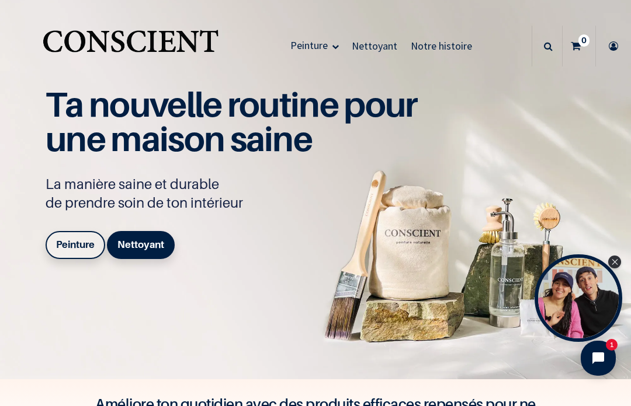
click at [614, 45] on icon at bounding box center [613, 46] width 19 height 41
click at [616, 45] on icon at bounding box center [613, 46] width 19 height 41
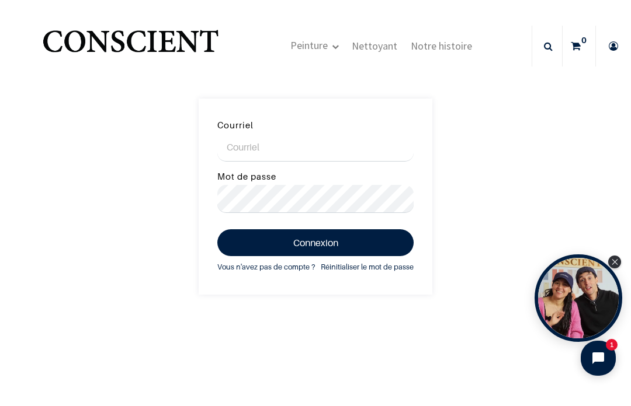
click at [614, 265] on div "Close Tolstoy widget" at bounding box center [614, 262] width 13 height 13
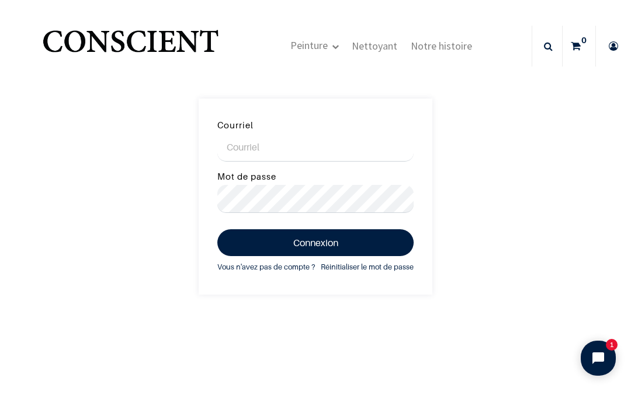
click at [111, 45] on img "Logo of Conscient" at bounding box center [130, 46] width 180 height 46
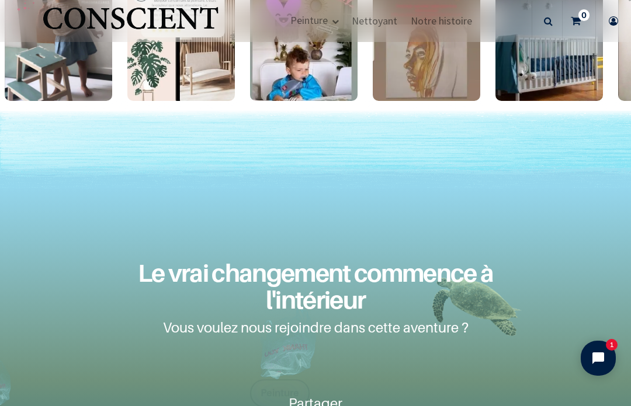
scroll to position [1762, 0]
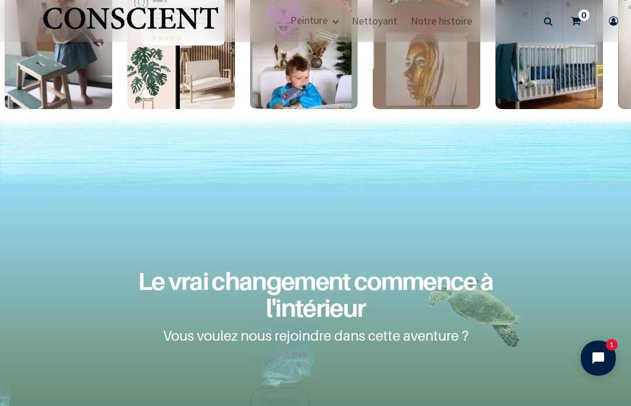
click at [609, 21] on icon at bounding box center [613, 21] width 19 height 41
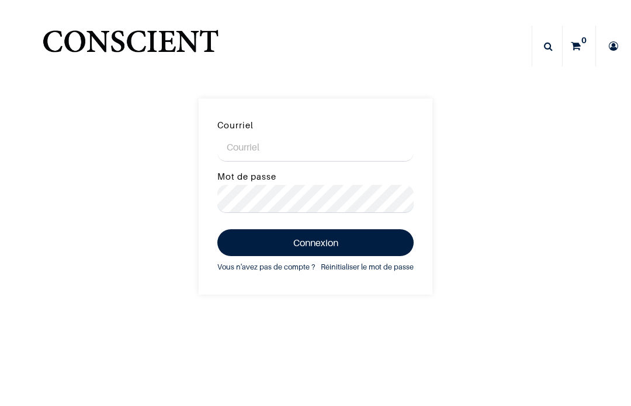
click at [252, 149] on input "Courriel" at bounding box center [315, 148] width 196 height 28
click at [241, 142] on input "Courriel" at bounding box center [315, 148] width 196 height 28
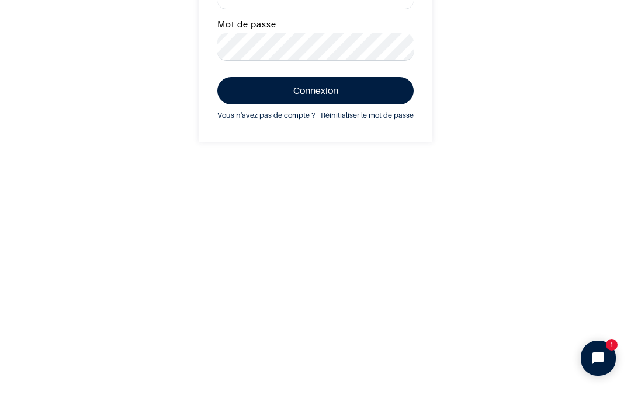
scroll to position [84, 0]
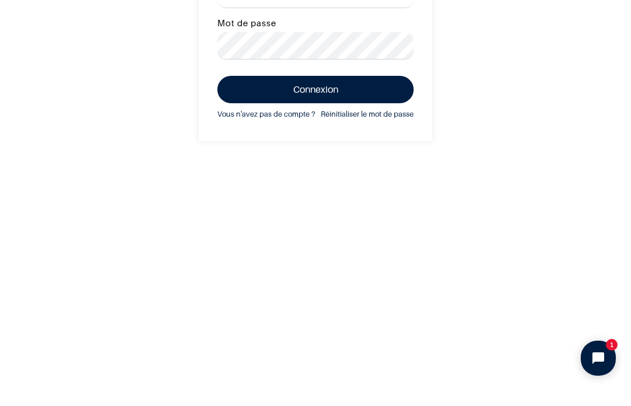
type input "weifragertang@gmail.com"
click at [376, 114] on link "Réinitialiser le mot de passe" at bounding box center [367, 114] width 93 height 13
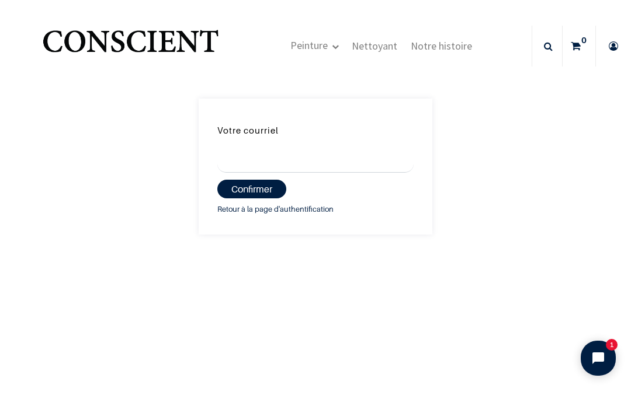
click at [266, 151] on input "Votre courriel" at bounding box center [315, 159] width 196 height 28
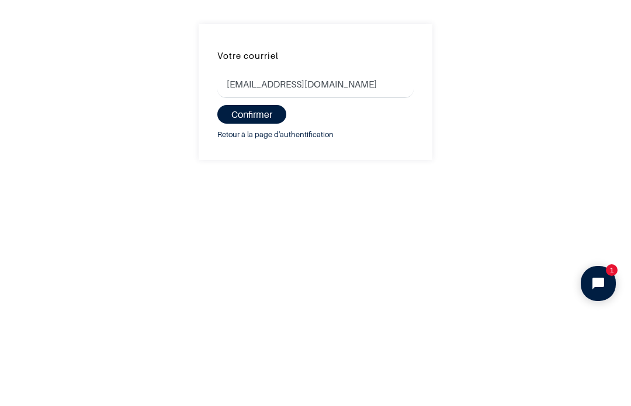
type input "[EMAIL_ADDRESS][DOMAIN_NAME]"
click at [253, 180] on button "Confirmer" at bounding box center [251, 189] width 69 height 19
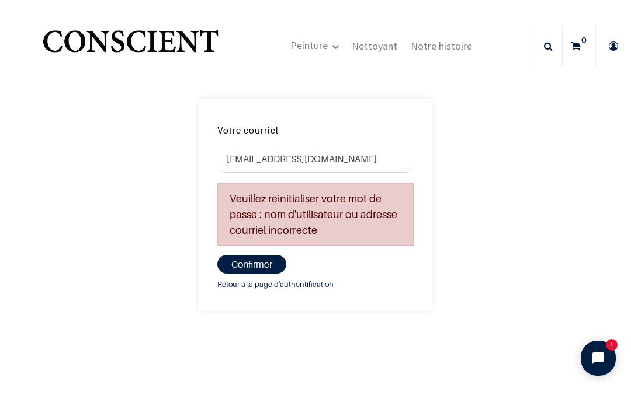
click at [265, 260] on button "Confirmer" at bounding box center [251, 264] width 69 height 19
click at [297, 290] on link "Retour à la page d'authentification" at bounding box center [275, 285] width 116 height 13
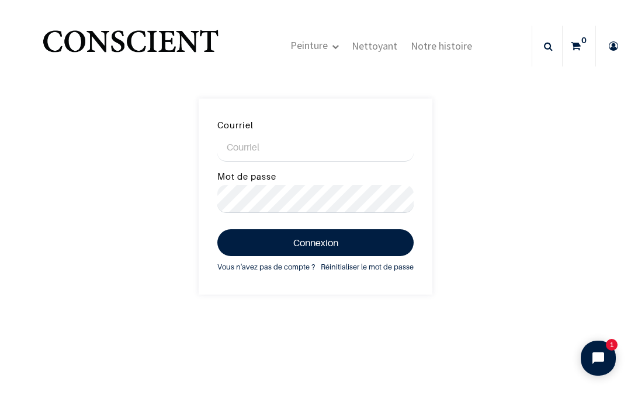
click at [271, 267] on link "Vous n'avez pas de compte ?" at bounding box center [266, 267] width 98 height 13
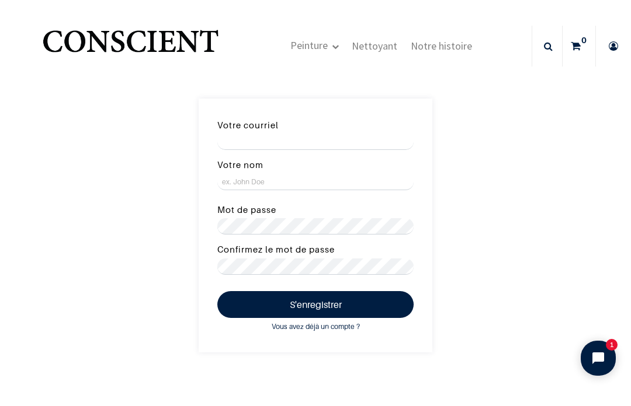
click at [248, 142] on input "Votre courriel" at bounding box center [315, 142] width 196 height 16
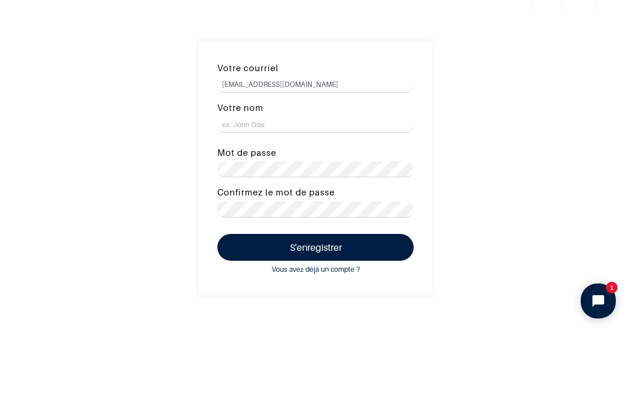
type input "[EMAIL_ADDRESS][DOMAIN_NAME]"
click at [252, 158] on label "Votre nom" at bounding box center [240, 165] width 46 height 15
click at [252, 174] on input "Votre nom" at bounding box center [315, 182] width 196 height 16
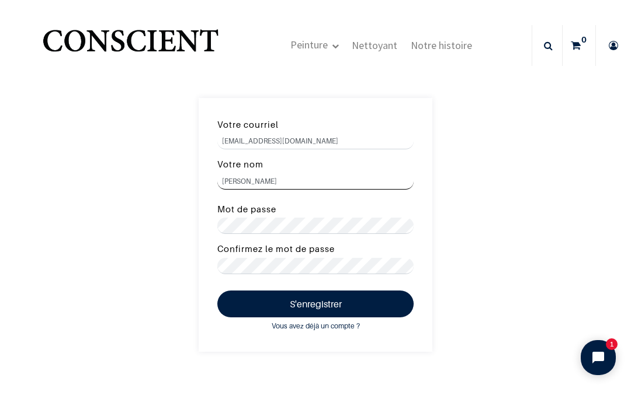
type input "Frager"
click at [342, 302] on button "S'enregistrer" at bounding box center [315, 304] width 196 height 27
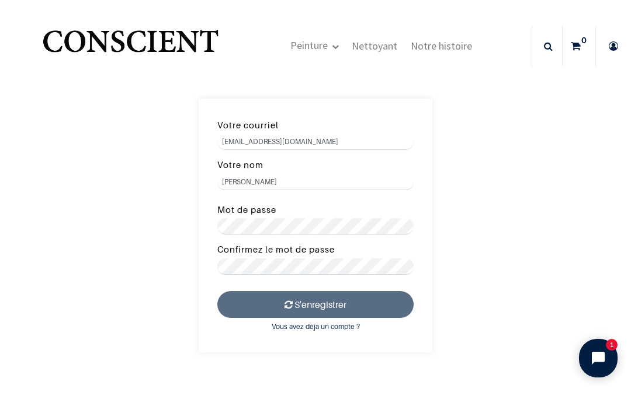
click at [602, 365] on icon "Open chat widget" at bounding box center [605, 359] width 18 height 18
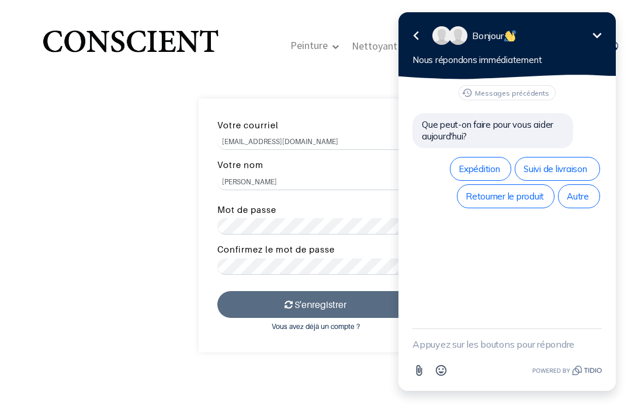
click at [563, 166] on span "Suivi de livraison" at bounding box center [557, 169] width 68 height 11
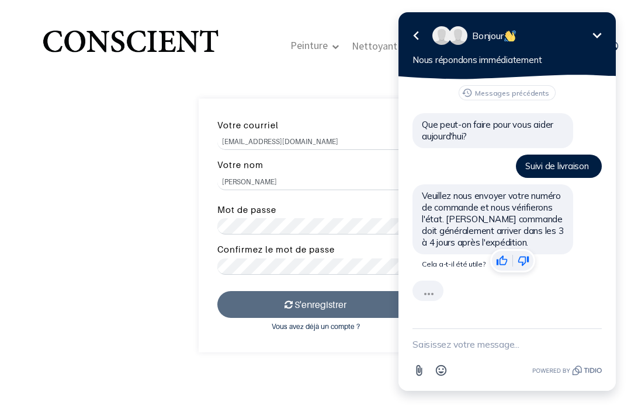
click at [441, 340] on textarea "New message" at bounding box center [506, 344] width 189 height 30
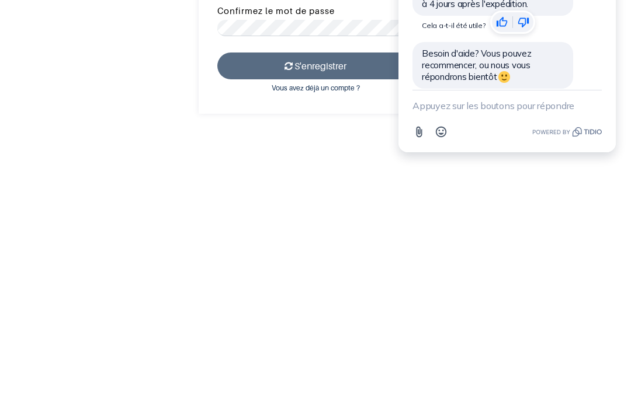
scroll to position [50, 0]
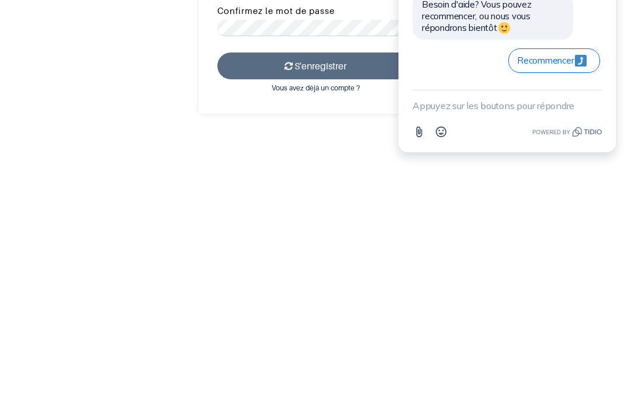
click at [429, 105] on textarea "New message" at bounding box center [506, 106] width 189 height 30
paste textarea "S07842"
type textarea "S07842"
click at [596, 106] on icon "button" at bounding box center [595, 105] width 11 height 11
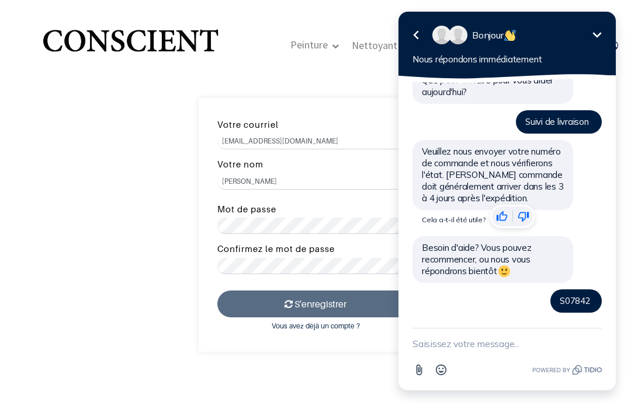
scroll to position [45, 0]
click at [596, 36] on icon "Réduire" at bounding box center [597, 34] width 9 height 5
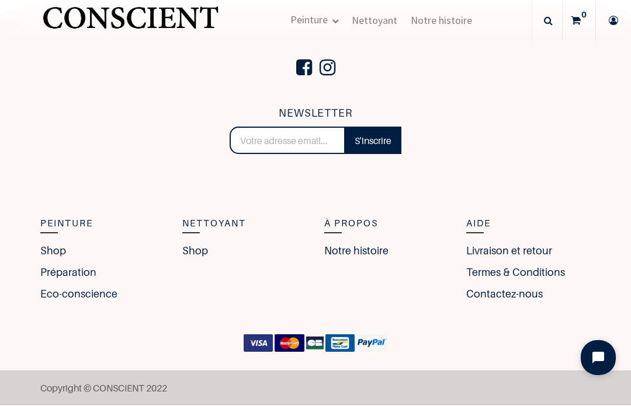
scroll to position [621, 0]
click at [537, 254] on link "Livraison et retour" at bounding box center [509, 252] width 86 height 16
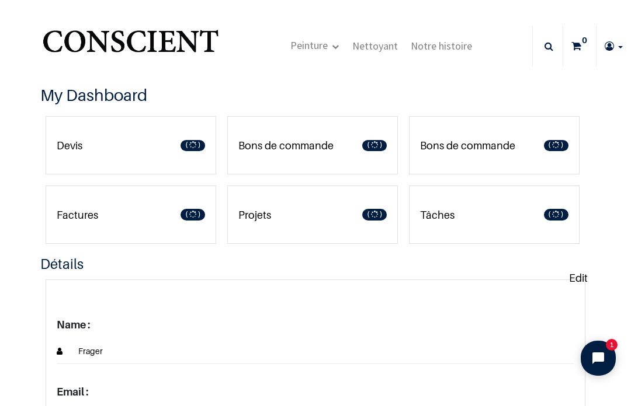
type input "[EMAIL_ADDRESS][DOMAIN_NAME]"
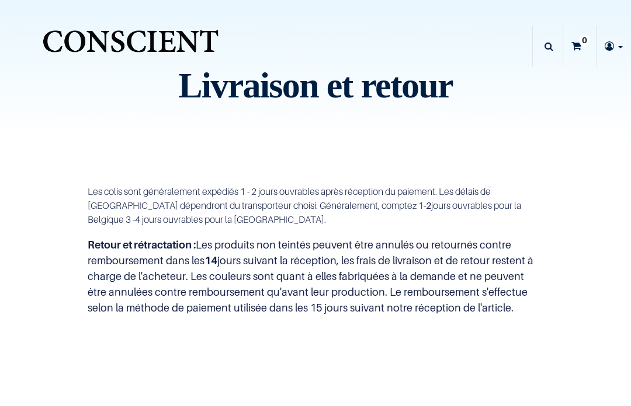
type input "[EMAIL_ADDRESS][DOMAIN_NAME]"
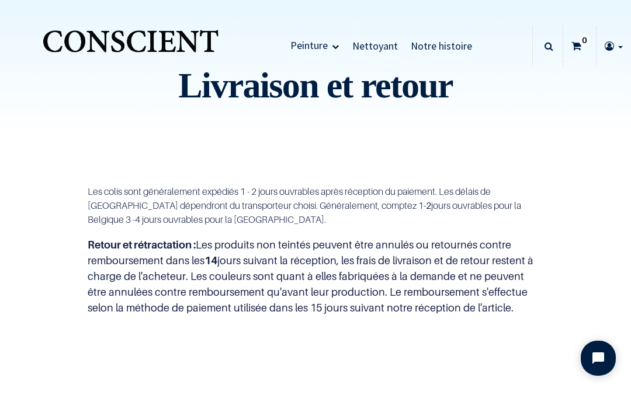
scroll to position [16, 0]
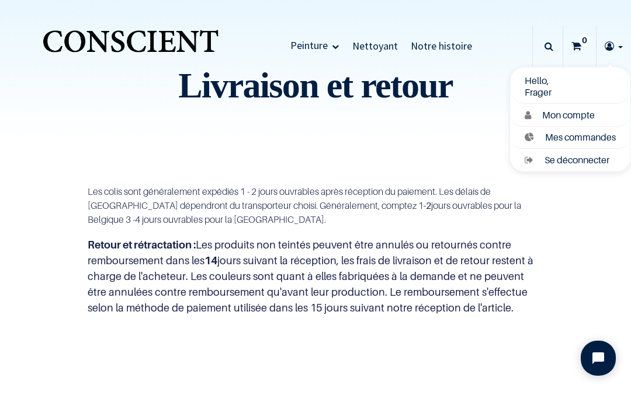
click at [575, 142] on span "Mes commandes" at bounding box center [580, 137] width 71 height 12
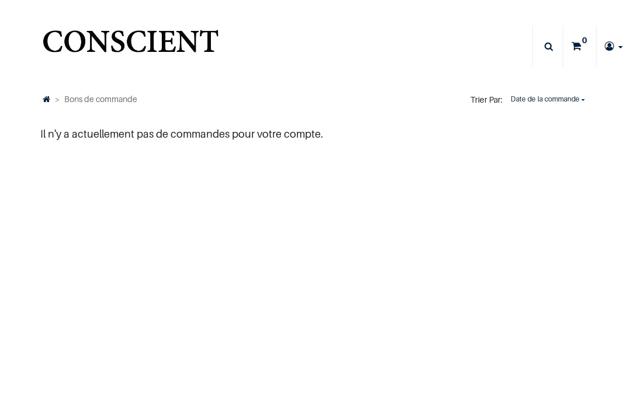
type input "[EMAIL_ADDRESS][DOMAIN_NAME]"
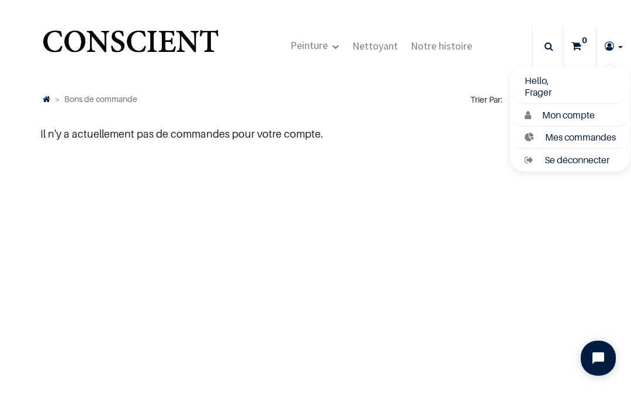
click at [611, 50] on icon at bounding box center [608, 46] width 9 height 41
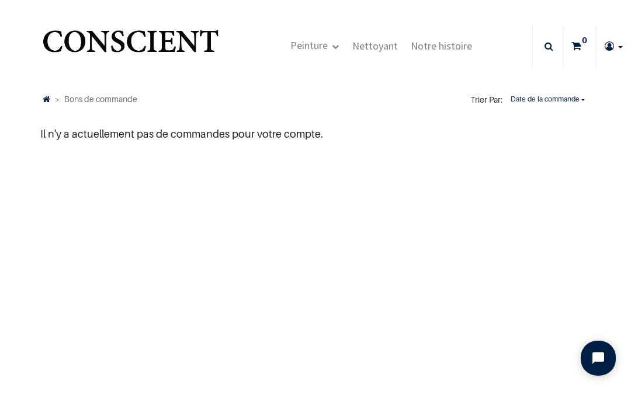
click at [606, 45] on icon at bounding box center [608, 46] width 9 height 41
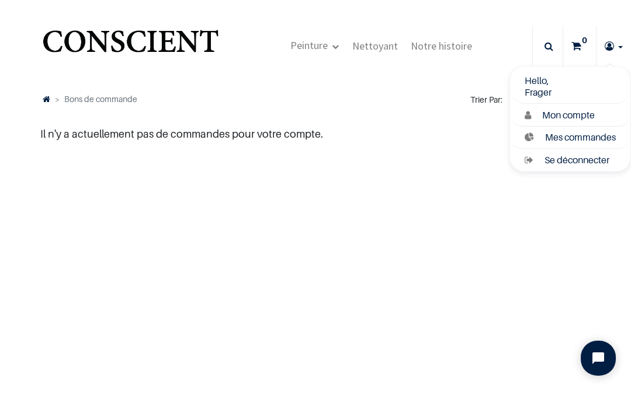
click at [572, 113] on span "Mon compte" at bounding box center [568, 115] width 53 height 12
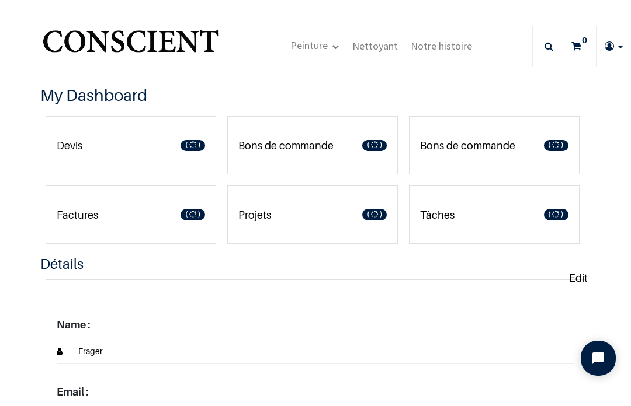
type input "[EMAIL_ADDRESS][DOMAIN_NAME]"
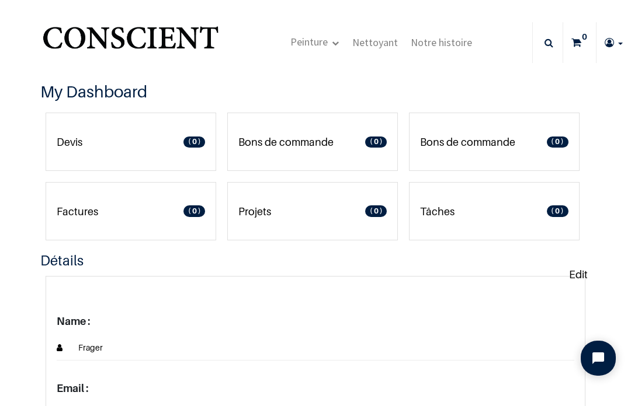
scroll to position [4, 0]
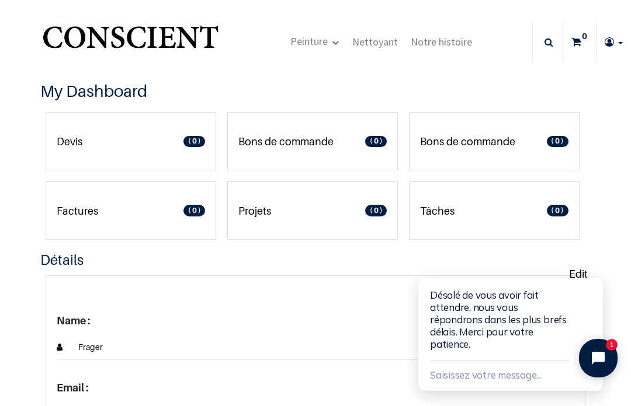
click at [594, 361] on icon "Close chat widget" at bounding box center [598, 358] width 13 height 13
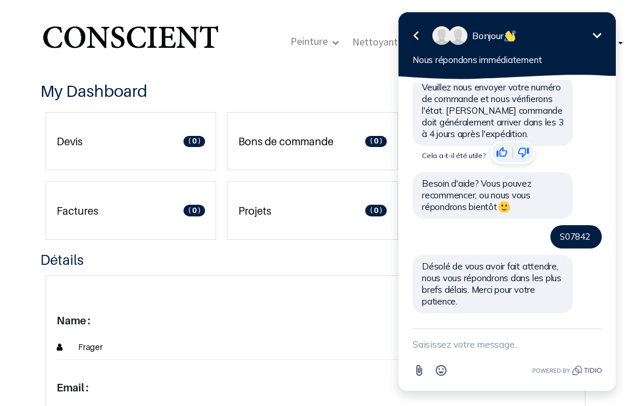
scroll to position [110, 0]
click at [593, 34] on icon "Réduire" at bounding box center [597, 35] width 9 height 5
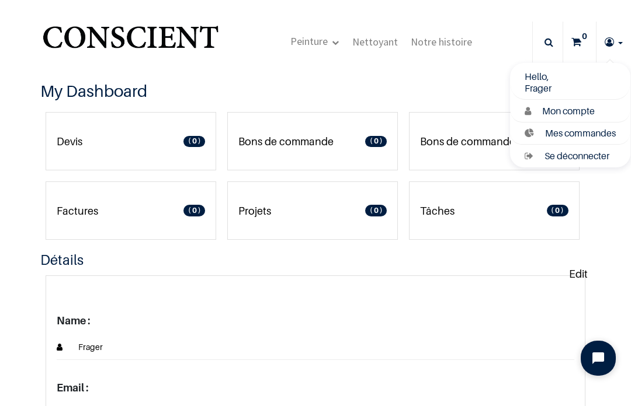
click at [582, 114] on span "Mon compte" at bounding box center [568, 111] width 53 height 12
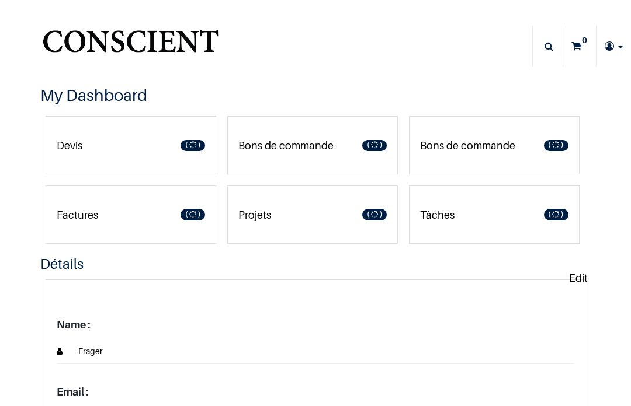
type input "[EMAIL_ADDRESS][DOMAIN_NAME]"
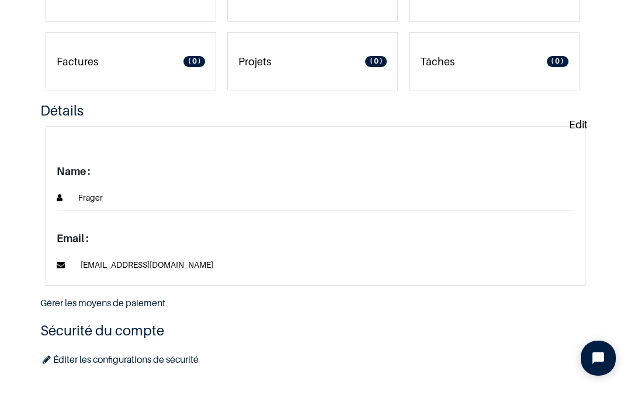
scroll to position [85, 0]
click at [131, 300] on link "Gérer les moyens de paiement" at bounding box center [102, 303] width 125 height 12
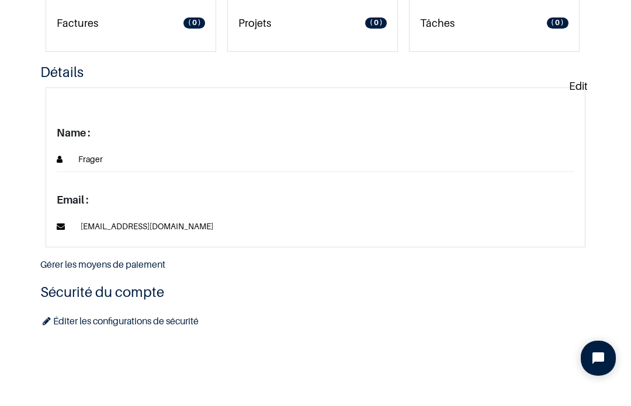
scroll to position [122, 0]
click at [584, 89] on p "Edit" at bounding box center [578, 87] width 19 height 16
click at [91, 158] on span "Frager" at bounding box center [83, 160] width 39 height 14
click at [64, 157] on div "Frager" at bounding box center [315, 161] width 517 height 18
click at [61, 159] on span at bounding box center [60, 161] width 6 height 14
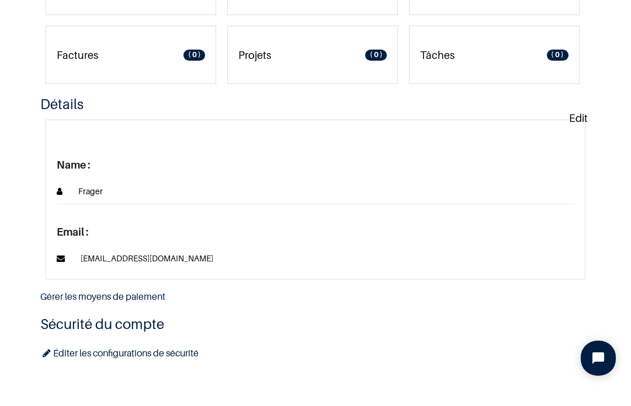
scroll to position [104, 0]
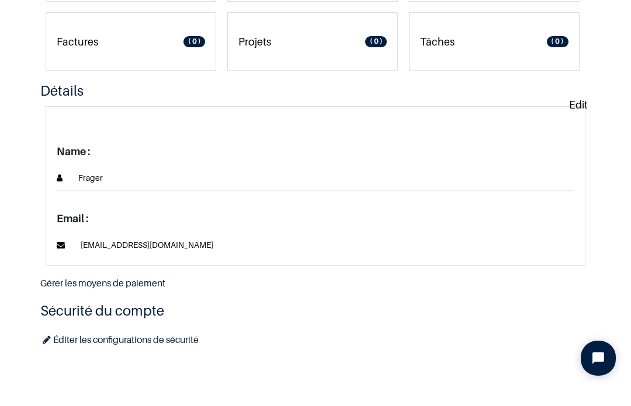
click at [118, 334] on link "Éditer les configurations de sécurité" at bounding box center [119, 340] width 158 height 12
click at [106, 338] on link "Éditer les configurations de sécurité" at bounding box center [119, 340] width 158 height 12
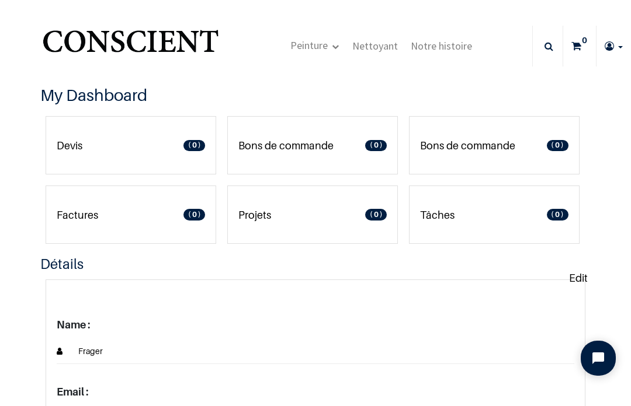
scroll to position [0, 0]
click at [107, 93] on h3 "My Dashboard" at bounding box center [315, 95] width 550 height 23
click at [113, 99] on h3 "My Dashboard" at bounding box center [315, 95] width 550 height 23
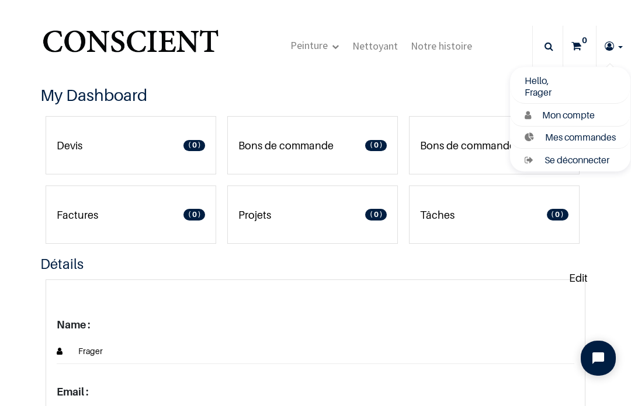
click at [537, 86] on div "Hello, Frager Mon compte Mes commandes Se déconnecter" at bounding box center [569, 120] width 121 height 106
click at [559, 117] on span "Mon compte" at bounding box center [568, 115] width 53 height 12
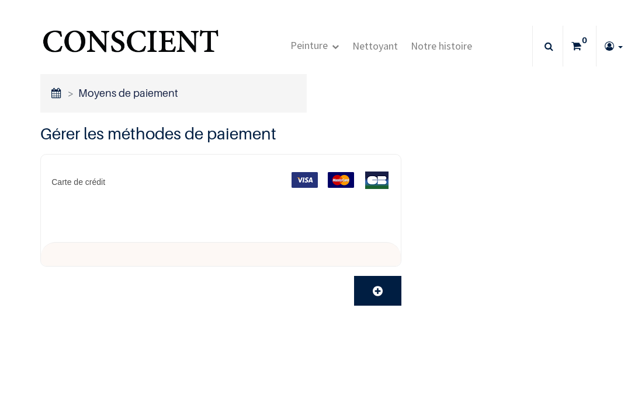
type input "[EMAIL_ADDRESS][DOMAIN_NAME]"
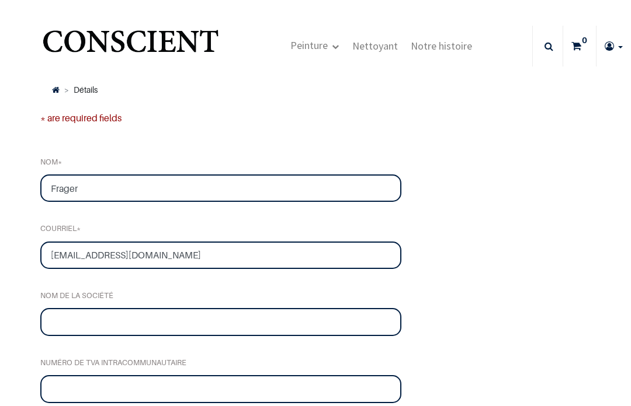
type input "[EMAIL_ADDRESS][DOMAIN_NAME]"
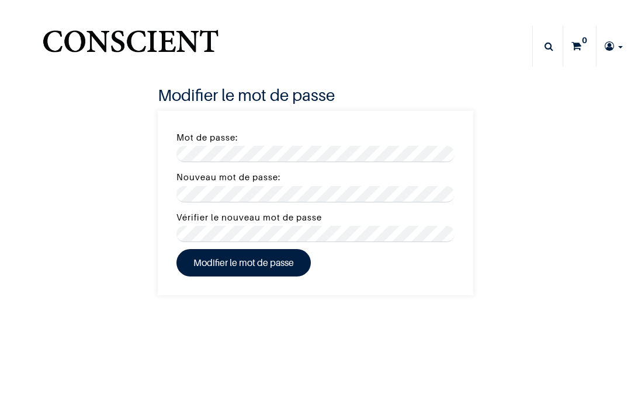
type input "[EMAIL_ADDRESS][DOMAIN_NAME]"
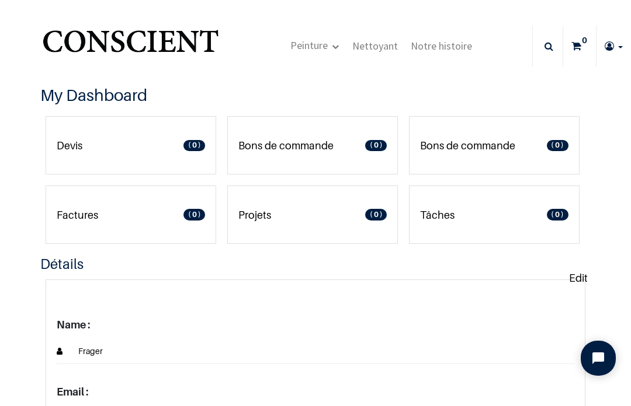
click at [579, 280] on p "Edit" at bounding box center [578, 278] width 19 height 16
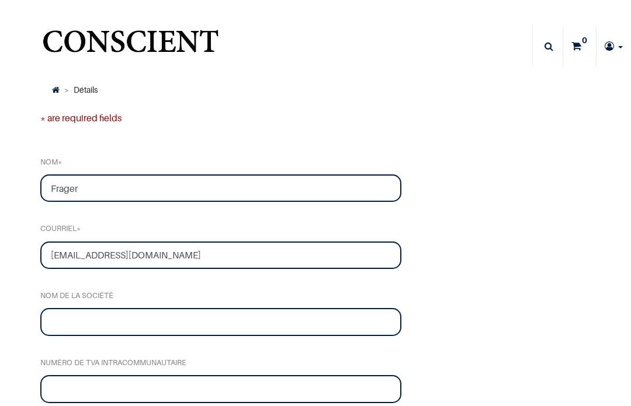
type input "[EMAIL_ADDRESS][DOMAIN_NAME]"
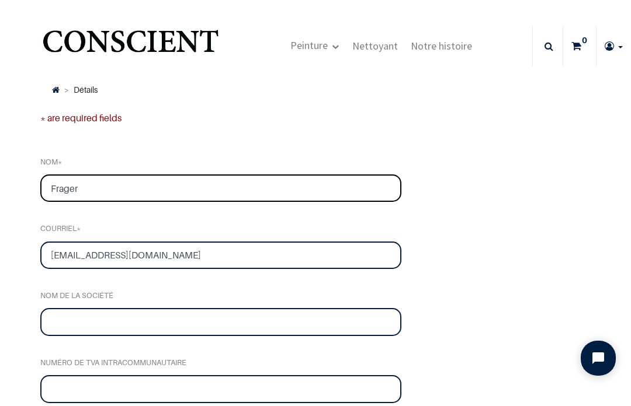
click at [99, 179] on input "Frager" at bounding box center [220, 189] width 361 height 28
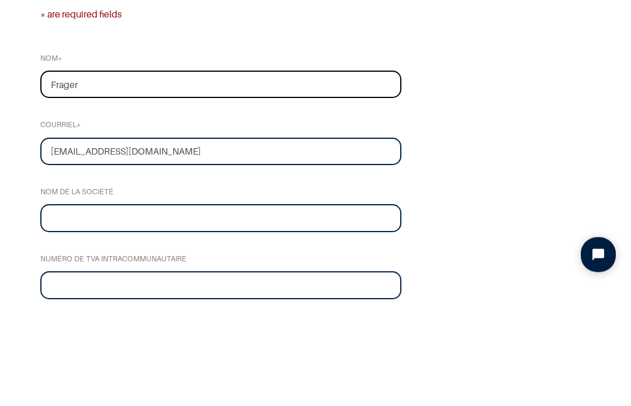
click at [109, 175] on input "Frager" at bounding box center [220, 189] width 361 height 28
type input "F"
click at [175, 242] on input "[EMAIL_ADDRESS][DOMAIN_NAME]" at bounding box center [220, 256] width 361 height 28
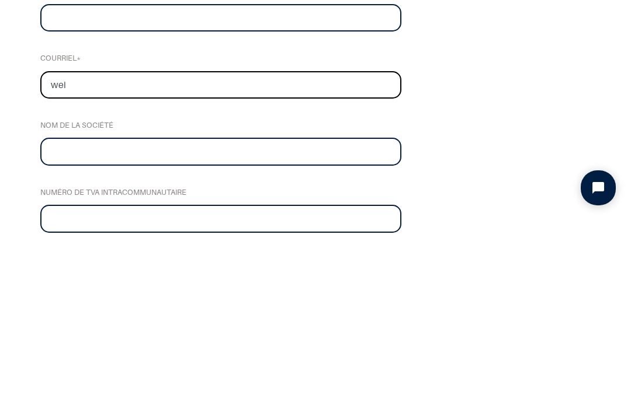
type input "we"
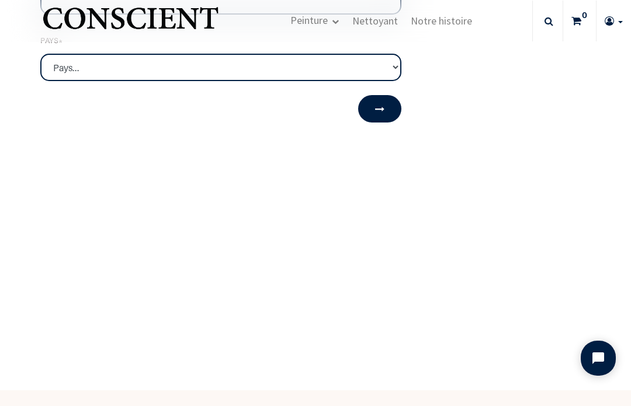
scroll to position [590, 0]
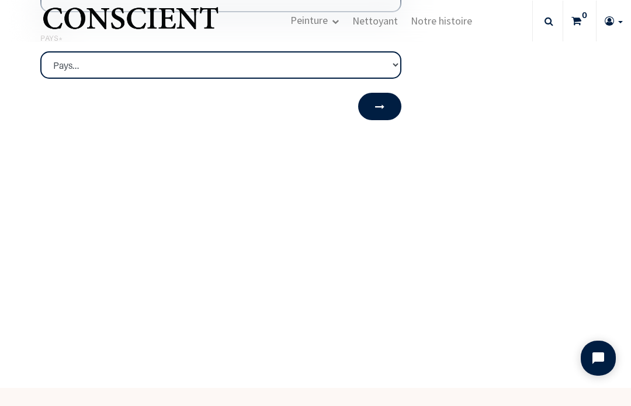
click at [385, 105] on button "submit" at bounding box center [379, 106] width 43 height 27
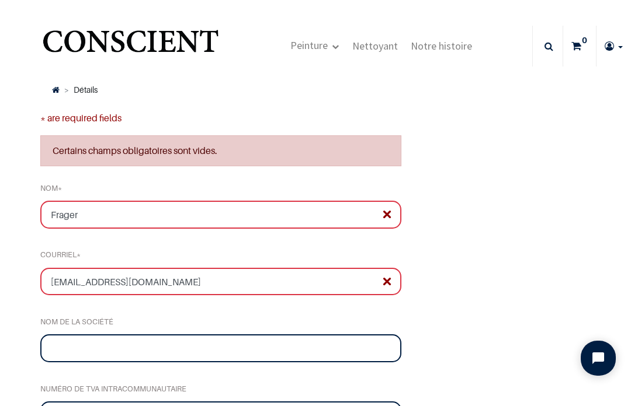
type input "[EMAIL_ADDRESS][DOMAIN_NAME]"
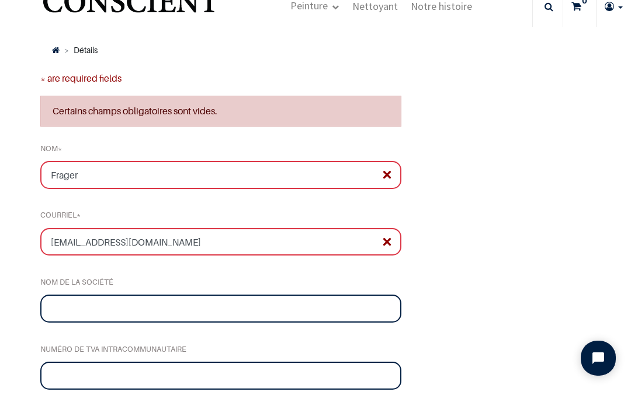
scroll to position [43, 0]
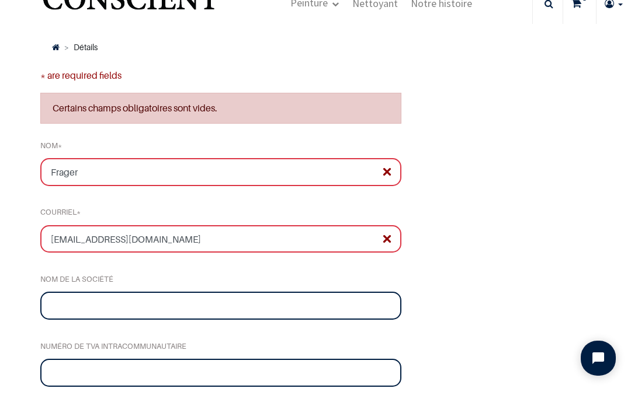
click at [383, 170] on input "Frager" at bounding box center [220, 172] width 361 height 28
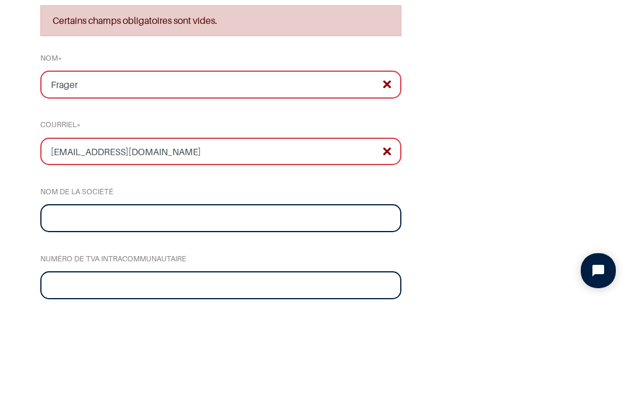
click at [390, 158] on input "Frager" at bounding box center [220, 172] width 361 height 28
click at [382, 158] on input "Frager" at bounding box center [220, 172] width 361 height 28
type input "F"
click at [338, 225] on input "[EMAIL_ADDRESS][DOMAIN_NAME]" at bounding box center [220, 239] width 361 height 28
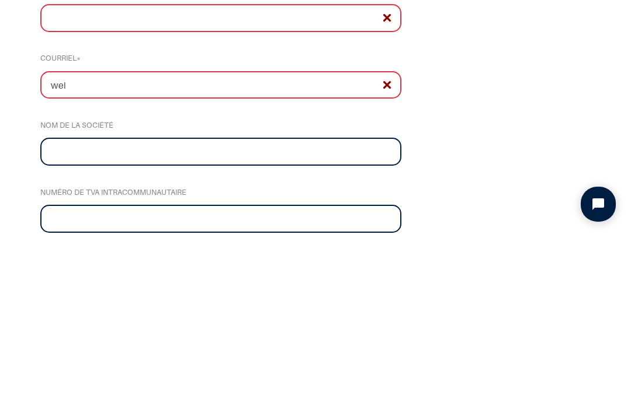
type input "we"
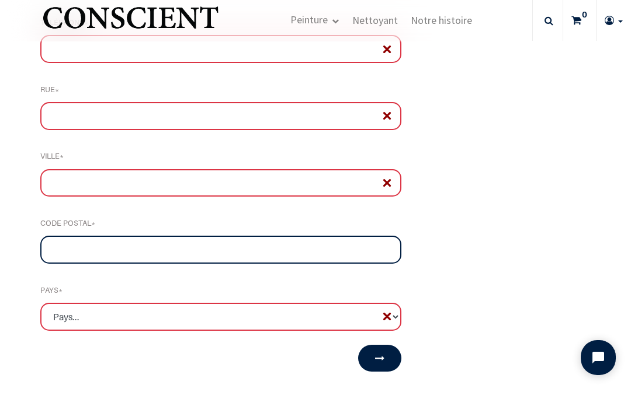
scroll to position [409, 0]
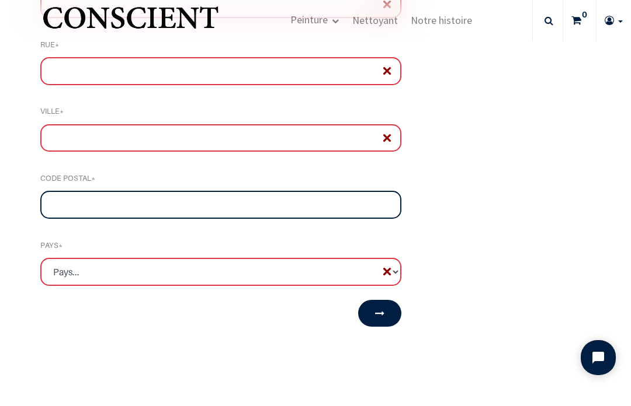
click at [381, 317] on span "submit" at bounding box center [379, 314] width 9 height 14
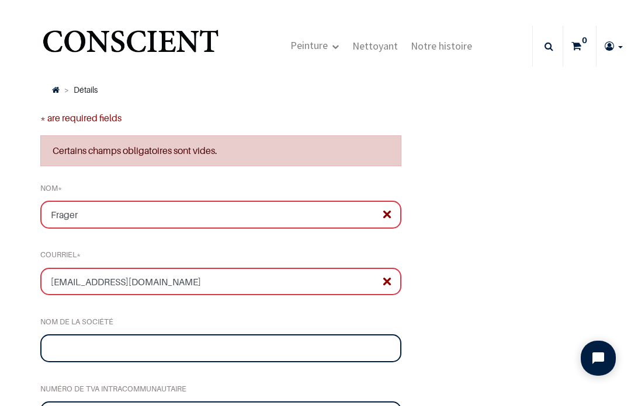
click at [85, 88] on li "Détails" at bounding box center [79, 90] width 38 height 13
click at [86, 90] on li "Détails" at bounding box center [79, 90] width 38 height 13
click at [86, 94] on li "Détails" at bounding box center [79, 90] width 38 height 13
click at [383, 217] on input "Frager" at bounding box center [220, 215] width 361 height 28
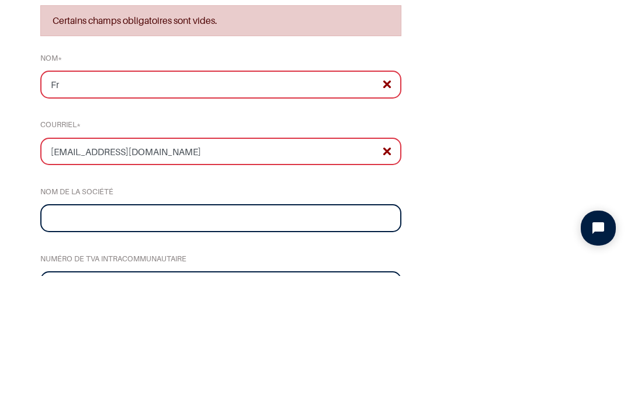
type input "F"
type input "Gg"
click at [167, 268] on input "[EMAIL_ADDRESS][DOMAIN_NAME]" at bounding box center [220, 282] width 361 height 28
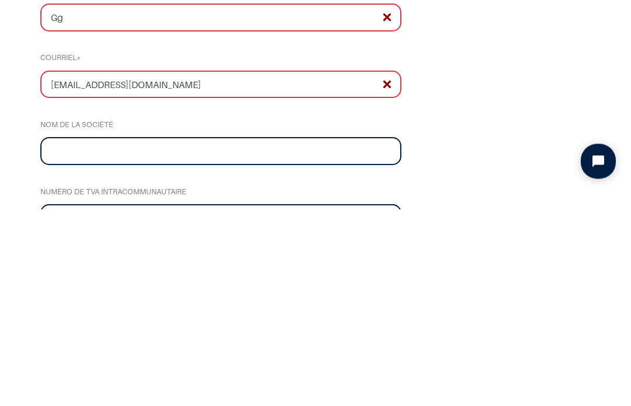
click at [113, 268] on input "[EMAIL_ADDRESS][DOMAIN_NAME]" at bounding box center [220, 282] width 361 height 28
type input "[EMAIL_ADDRESS][DOMAIN_NAME]"
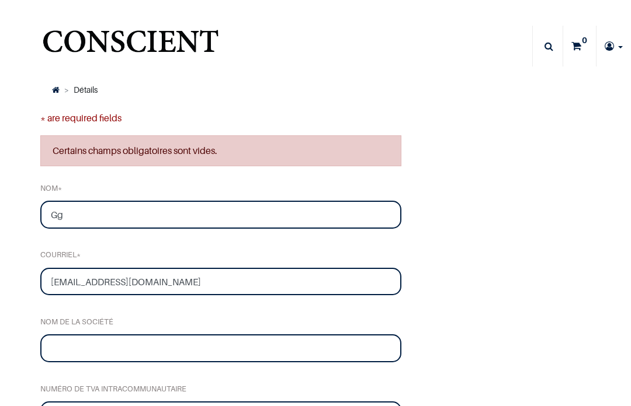
type input "[EMAIL_ADDRESS][DOMAIN_NAME]"
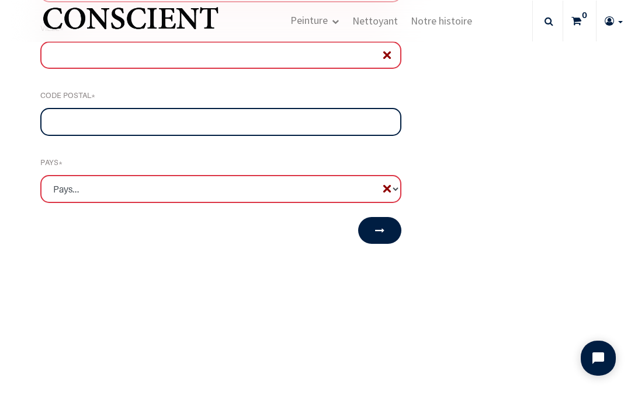
scroll to position [493, 0]
click at [374, 229] on button "submit" at bounding box center [379, 230] width 43 height 27
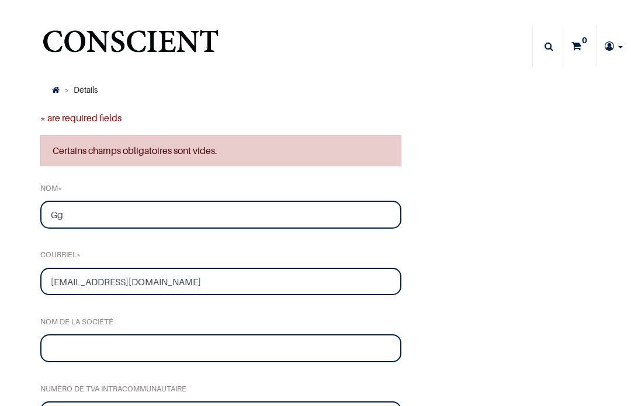
type input "[EMAIL_ADDRESS][DOMAIN_NAME]"
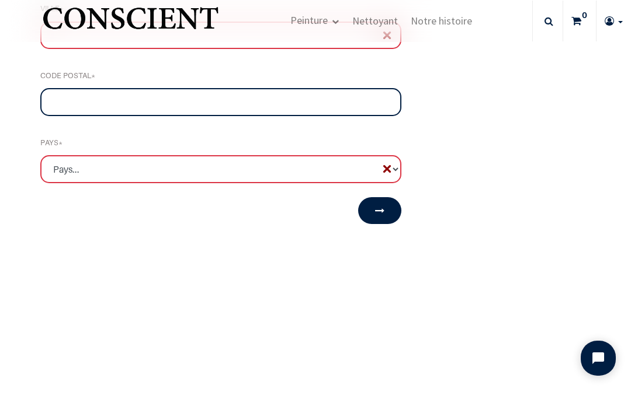
scroll to position [538, 0]
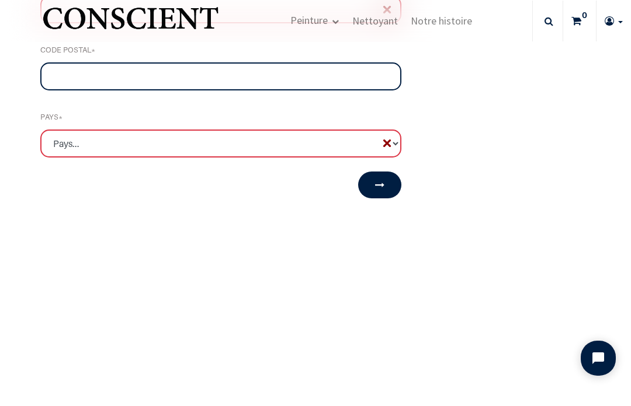
click at [382, 186] on span "submit" at bounding box center [379, 185] width 9 height 14
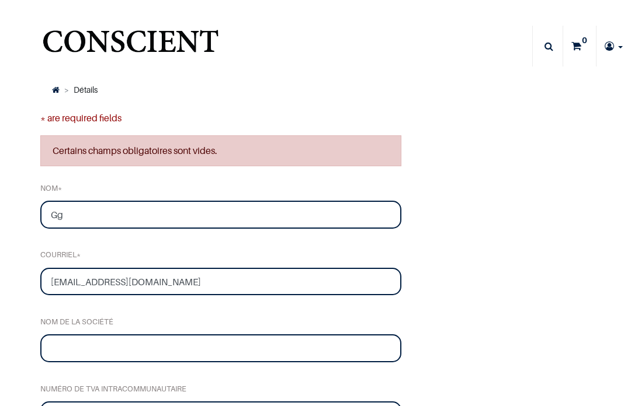
type input "[EMAIL_ADDRESS][DOMAIN_NAME]"
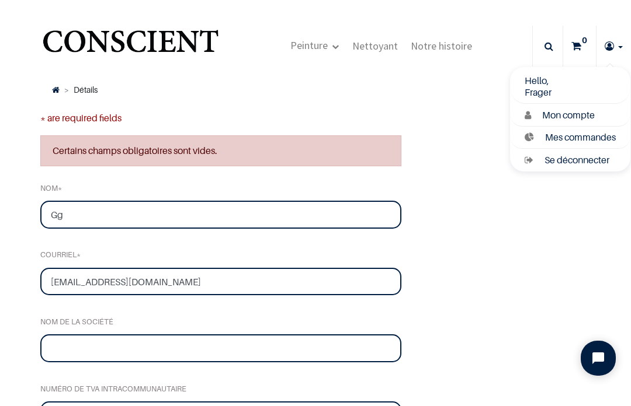
click at [537, 92] on div "Hello, Frager Mon compte Mes commandes Se déconnecter" at bounding box center [569, 120] width 121 height 106
click at [538, 91] on div "Hello, Frager Mon compte Mes commandes Se déconnecter" at bounding box center [569, 120] width 121 height 106
click at [68, 91] on li "Détails" at bounding box center [79, 90] width 38 height 13
click at [82, 91] on li "Détails" at bounding box center [79, 90] width 38 height 13
click at [163, 42] on img "Logo of Conscient" at bounding box center [130, 46] width 180 height 46
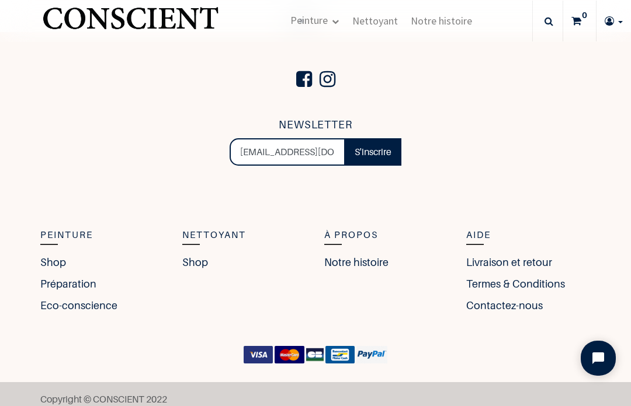
scroll to position [2414, 0]
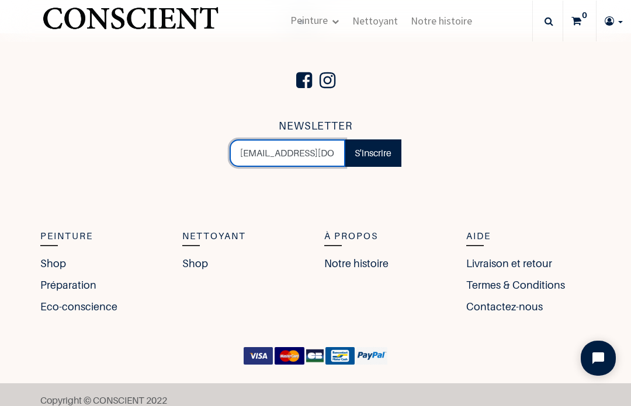
click at [319, 145] on input "[EMAIL_ADDRESS][DOMAIN_NAME]" at bounding box center [288, 154] width 116 height 28
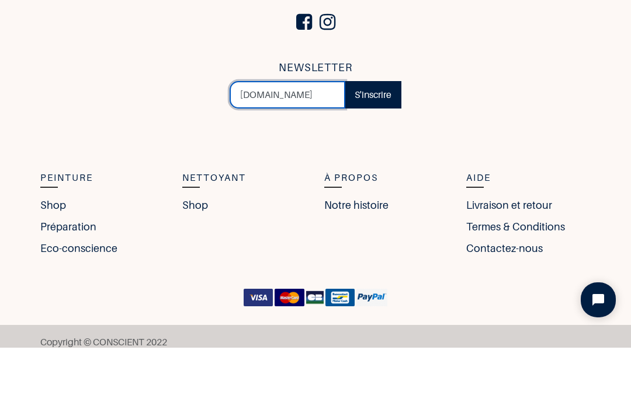
click at [298, 140] on input "[DOMAIN_NAME]" at bounding box center [288, 154] width 116 height 28
type input "w"
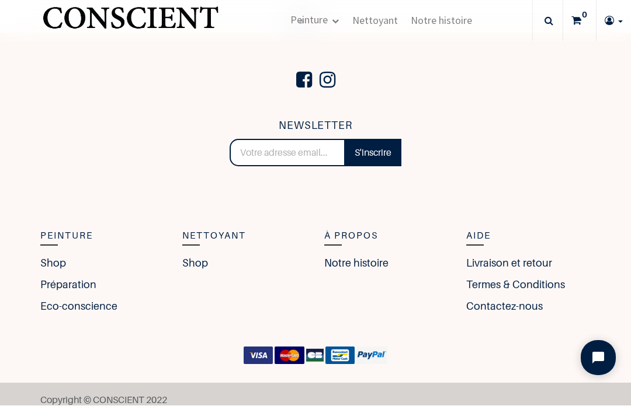
click at [531, 300] on link "Contactez-nous" at bounding box center [504, 307] width 77 height 16
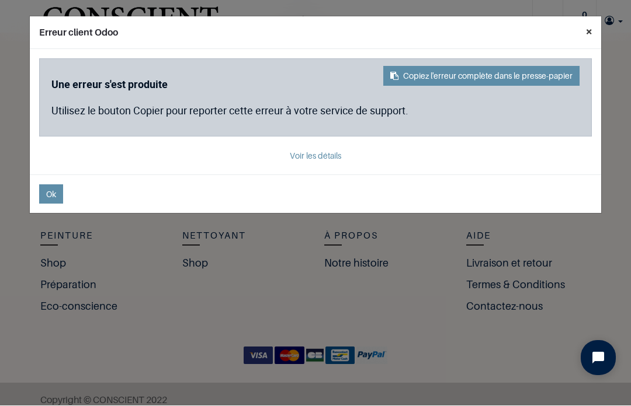
click at [589, 35] on button "×" at bounding box center [588, 32] width 25 height 30
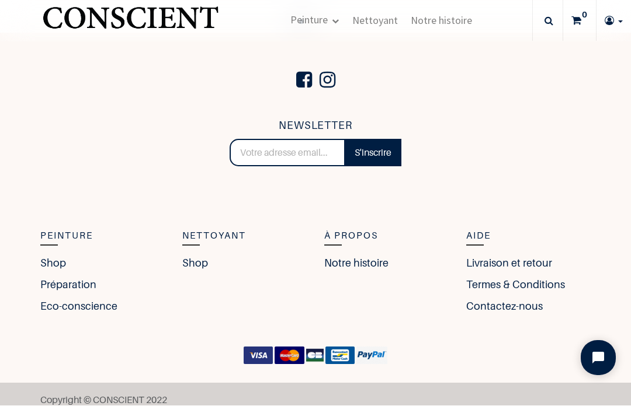
click at [530, 257] on link "Livraison et retour" at bounding box center [509, 264] width 86 height 16
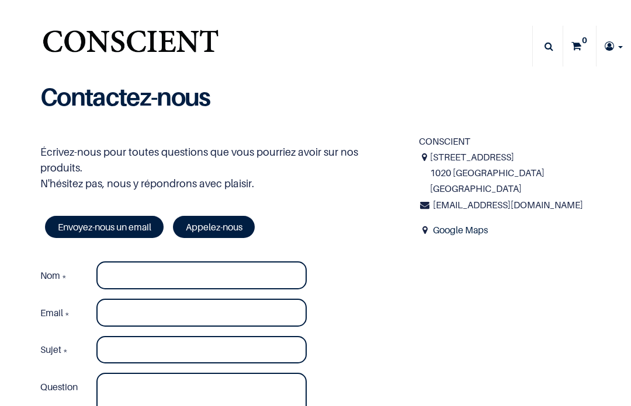
type input "[EMAIL_ADDRESS][DOMAIN_NAME]"
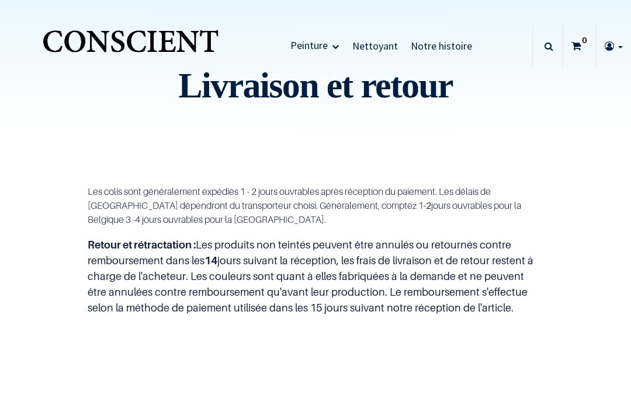
type input "[EMAIL_ADDRESS][DOMAIN_NAME]"
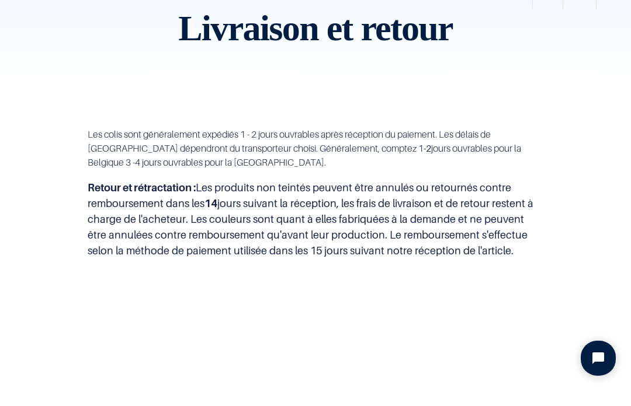
scroll to position [58, 0]
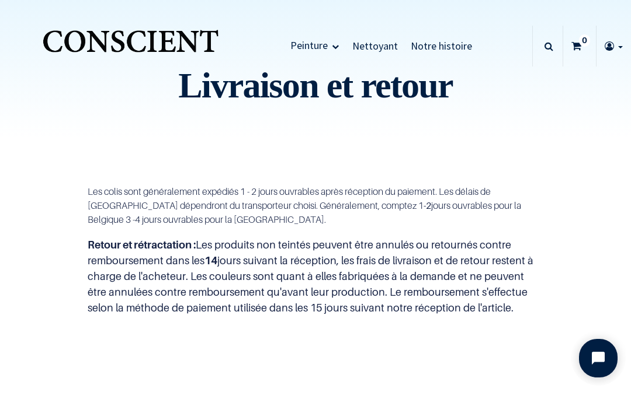
click at [602, 367] on button "Open chat widget" at bounding box center [598, 358] width 39 height 39
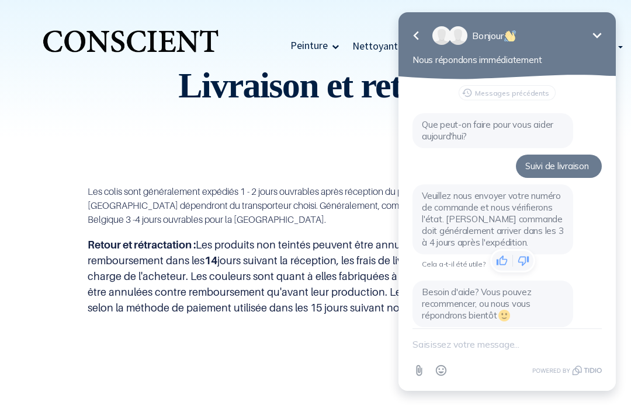
scroll to position [110, 0]
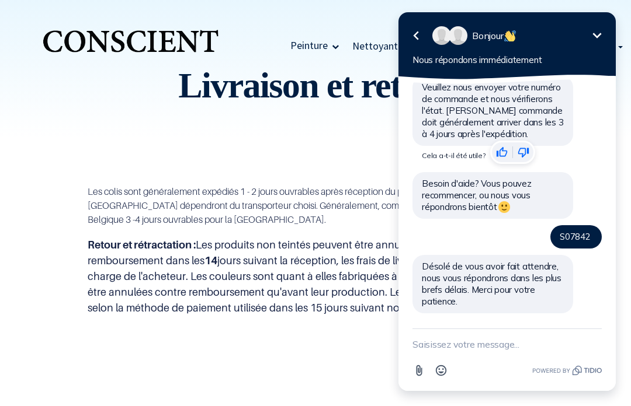
click at [429, 339] on textarea "New message" at bounding box center [506, 344] width 189 height 30
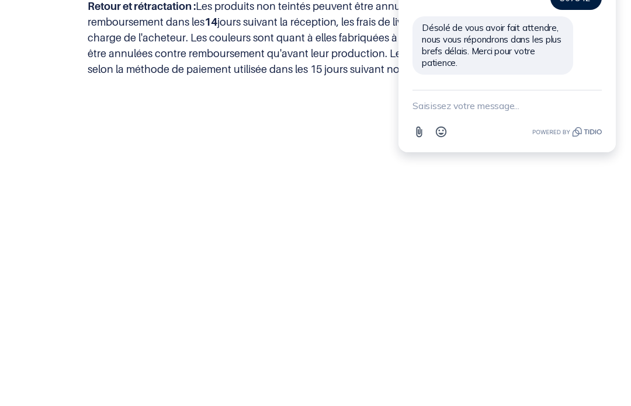
click at [433, 101] on textarea "New message" at bounding box center [506, 106] width 189 height 30
type textarea "S07842"
click at [597, 102] on icon "button" at bounding box center [595, 105] width 13 height 13
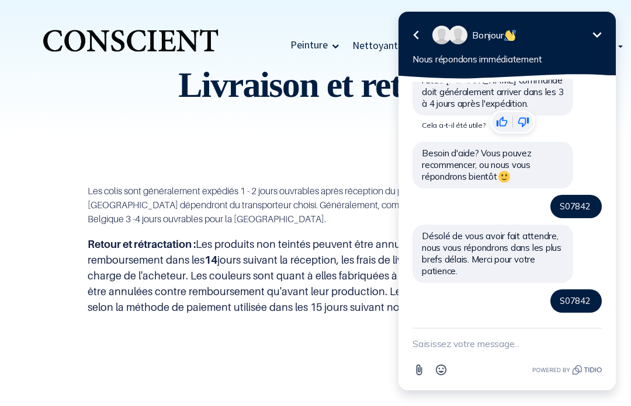
click at [443, 338] on textarea "New message" at bounding box center [506, 344] width 189 height 30
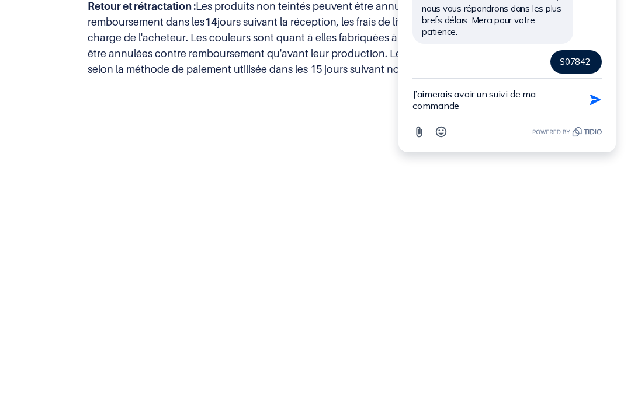
scroll to position [1, 0]
click at [481, 112] on textarea "J’aimerais avoir un suivi de ma commande" at bounding box center [492, 100] width 160 height 42
paste textarea "S07842"
type textarea "J’aimerais avoir un suivi de ma commande S07842"
click at [594, 100] on icon "button" at bounding box center [595, 100] width 13 height 13
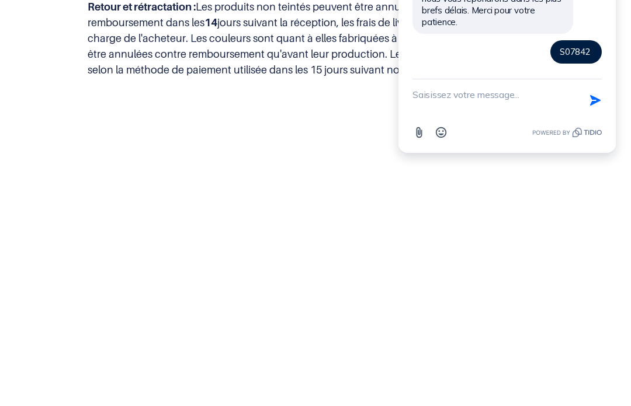
scroll to position [0, 0]
